Goal: Find specific page/section: Find specific page/section

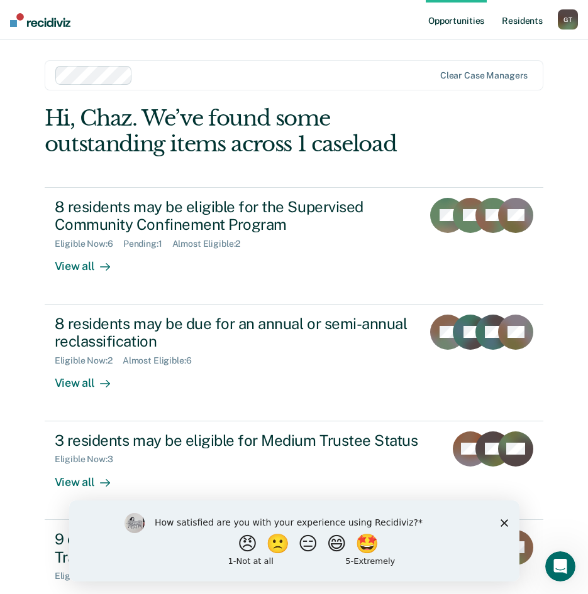
click at [519, 20] on link "Resident s" at bounding box center [522, 20] width 46 height 40
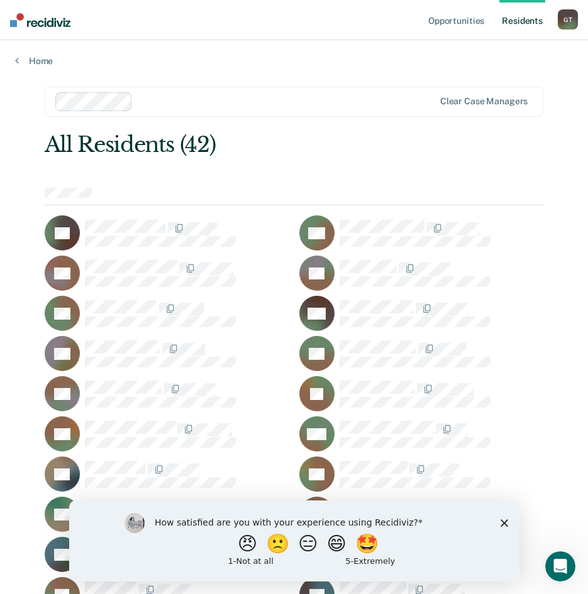
click at [563, 23] on div "G T" at bounding box center [567, 19] width 20 height 20
click at [481, 48] on link "Profile" at bounding box center [516, 51] width 101 height 11
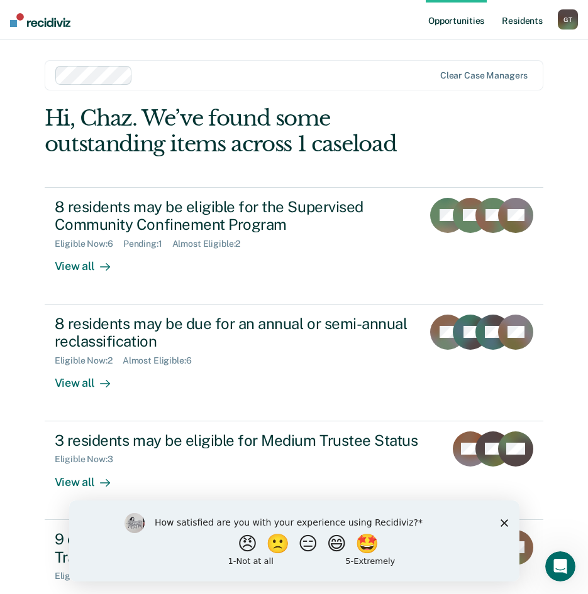
click at [516, 27] on link "Resident s" at bounding box center [522, 20] width 46 height 40
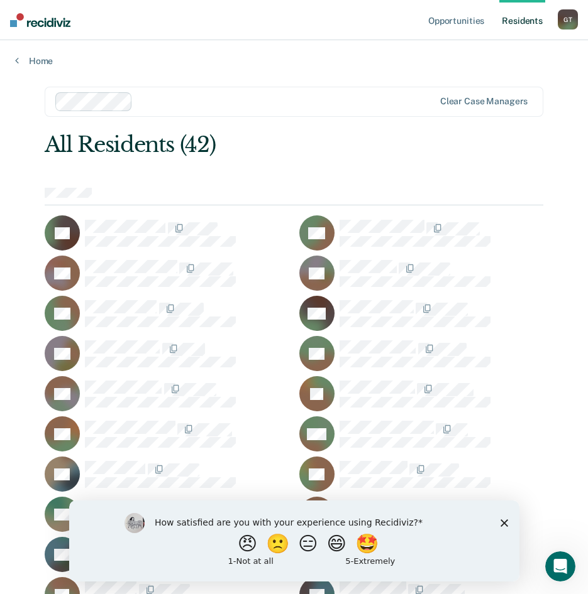
click at [503, 522] on polygon "Close survey" at bounding box center [504, 523] width 8 height 8
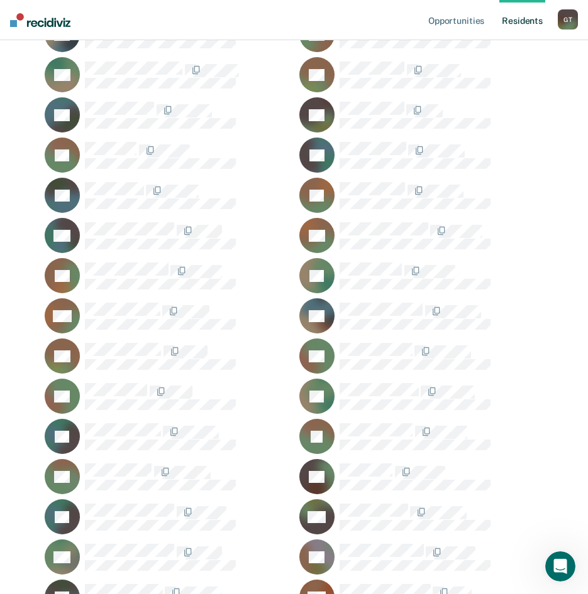
scroll to position [503, 0]
